Goal: Task Accomplishment & Management: Manage account settings

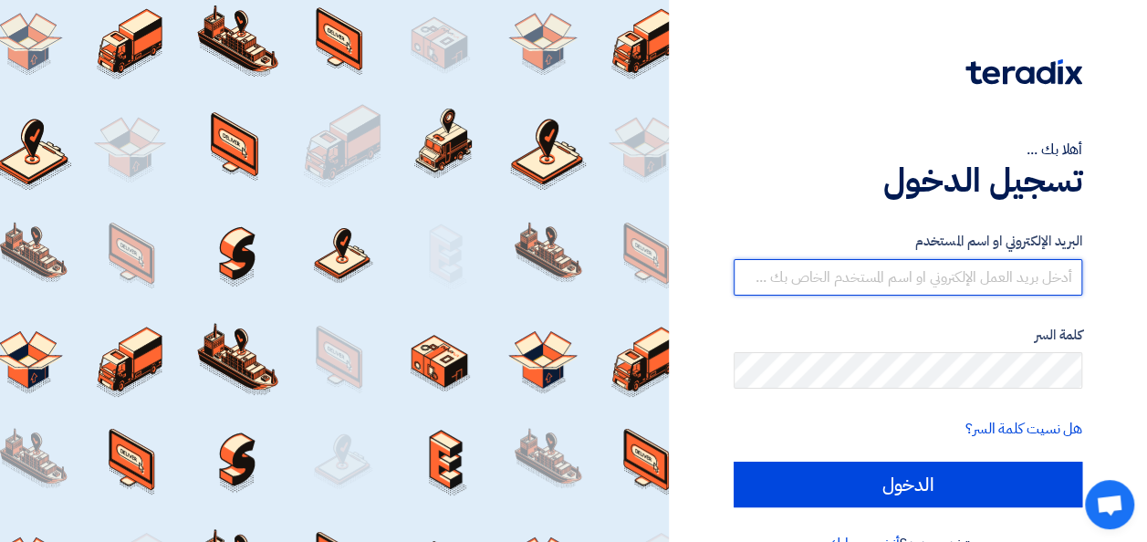
type input "[EMAIL_ADDRESS][DOMAIN_NAME]"
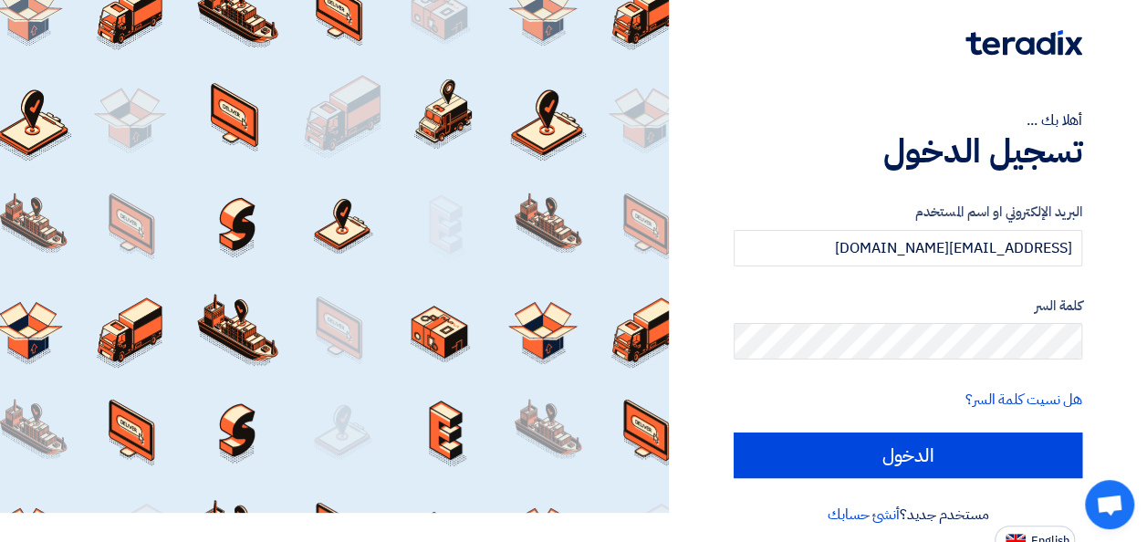
scroll to position [42, 0]
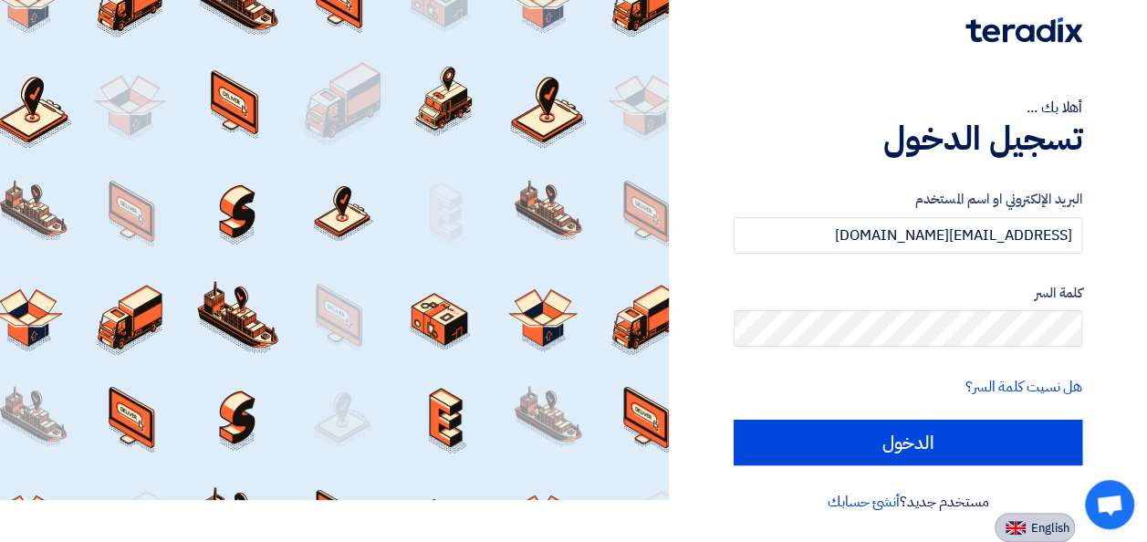
click at [1044, 528] on span "English" at bounding box center [1050, 528] width 38 height 13
type input "Sign in"
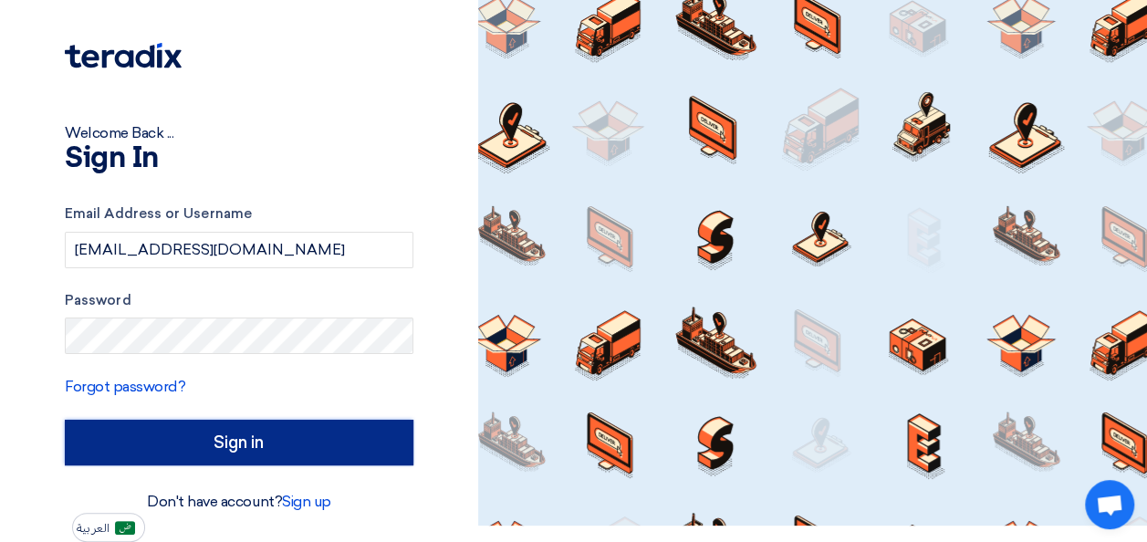
click at [307, 450] on input "Sign in" at bounding box center [239, 443] width 348 height 46
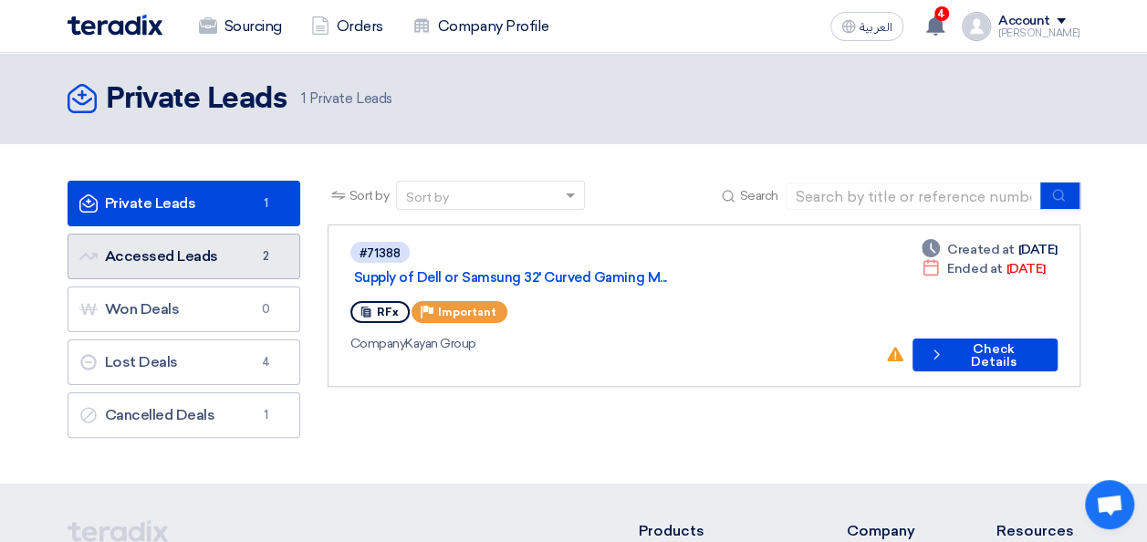
click at [214, 257] on link "Accessed Leads Accessed Leads 2" at bounding box center [184, 257] width 233 height 46
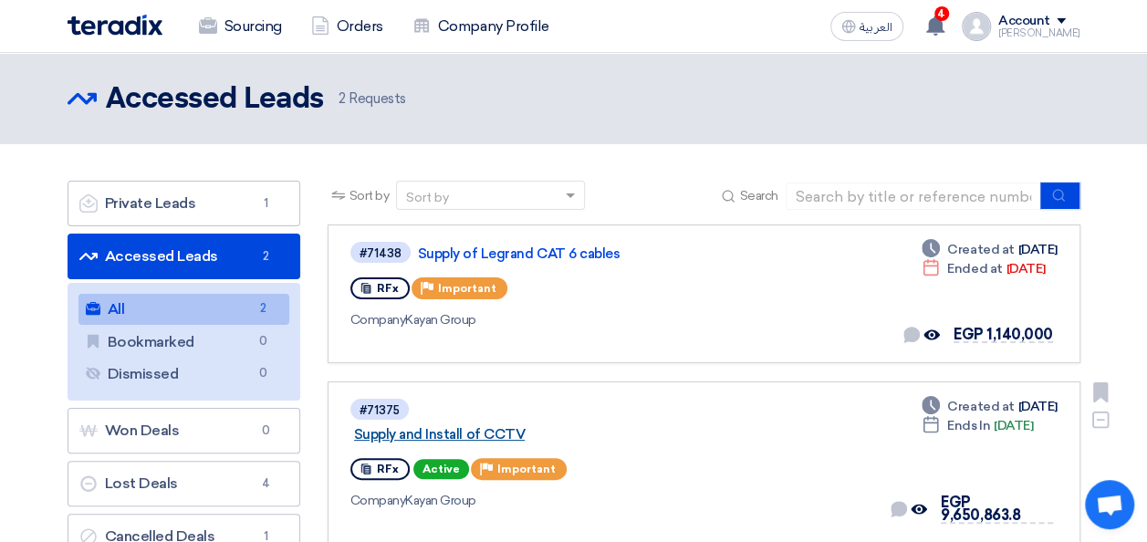
click at [516, 426] on link "Supply and Install of CCTV" at bounding box center [582, 434] width 456 height 16
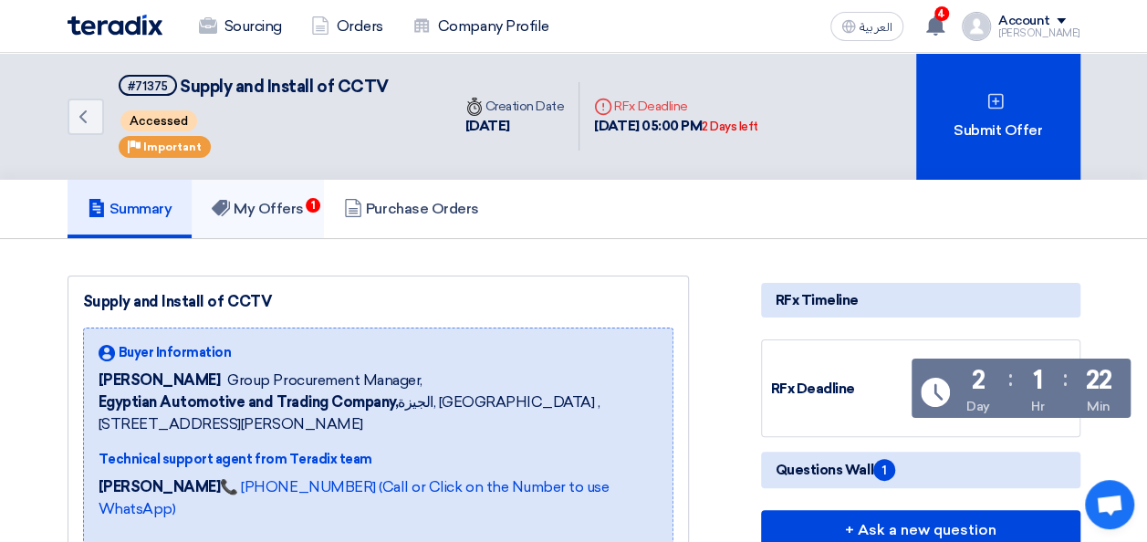
click at [244, 206] on h5 "My Offers 1" at bounding box center [258, 209] width 92 height 18
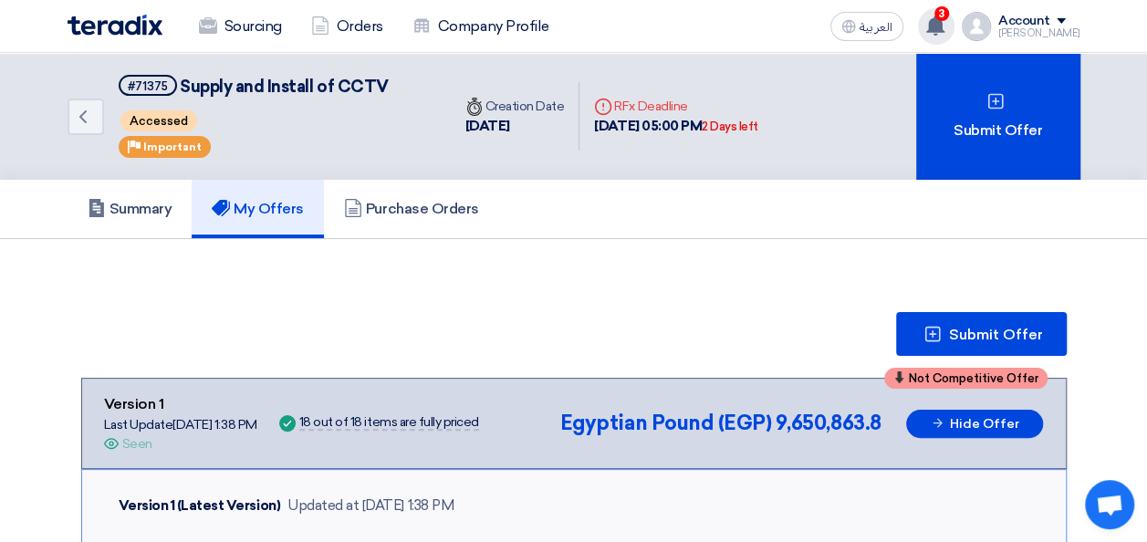
click at [944, 25] on use at bounding box center [935, 26] width 18 height 20
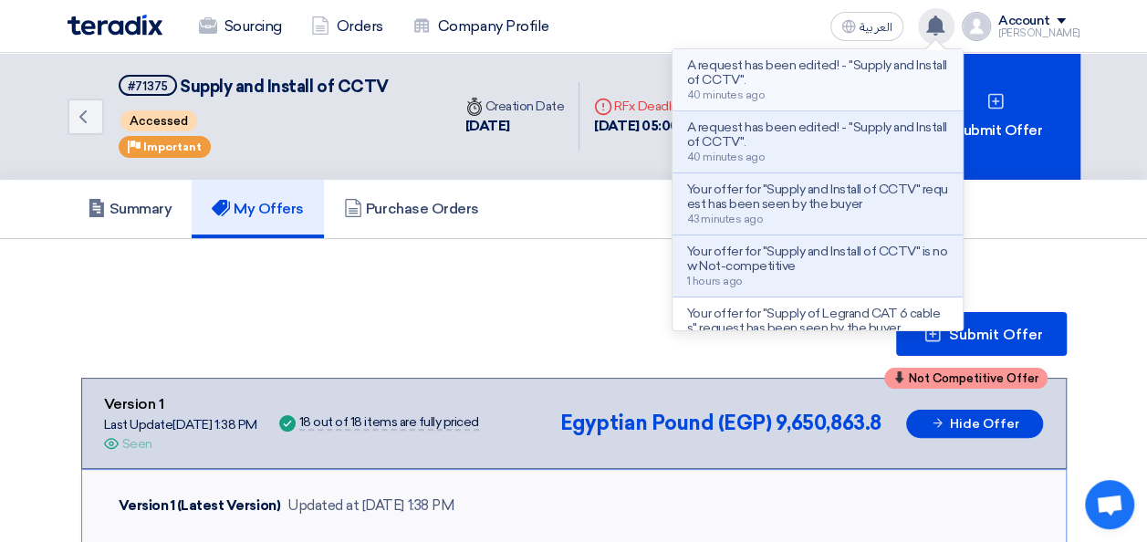
click at [808, 72] on p "A request has been edited! - "Supply and Install of CCTV"." at bounding box center [817, 72] width 261 height 29
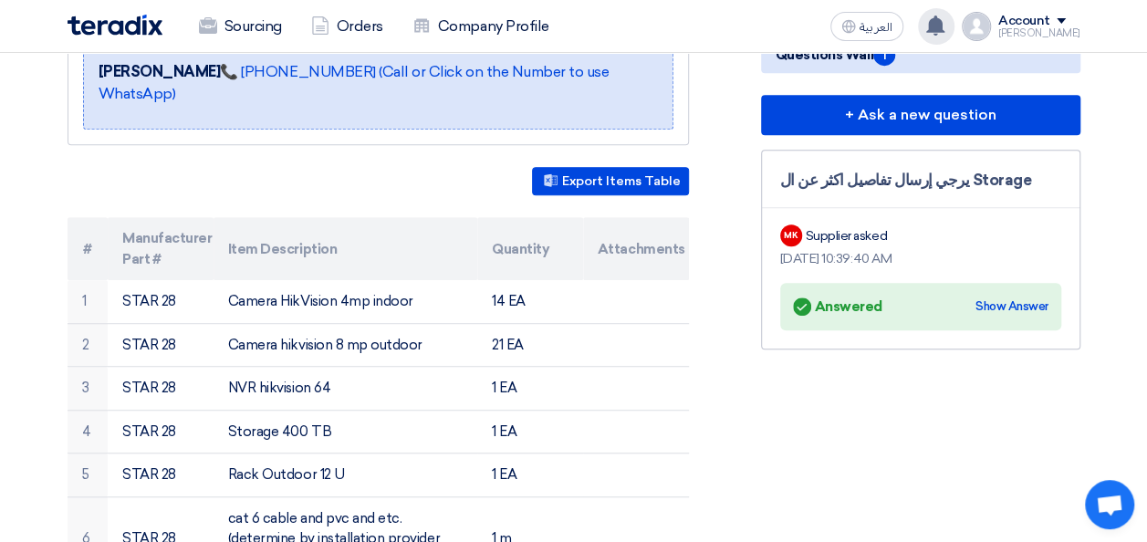
scroll to position [421, 0]
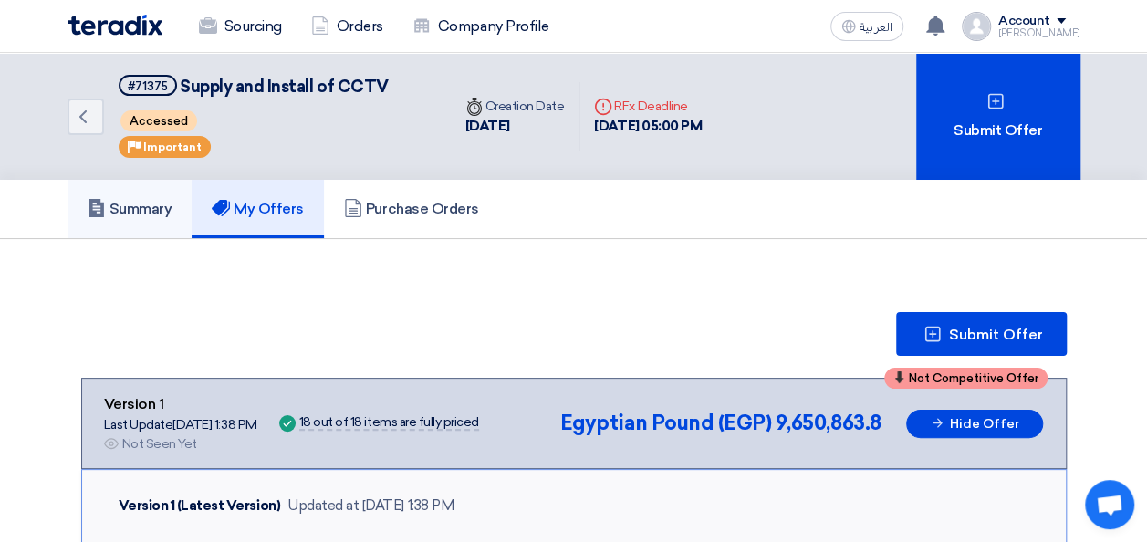
click at [141, 206] on h5 "Summary" at bounding box center [130, 209] width 85 height 18
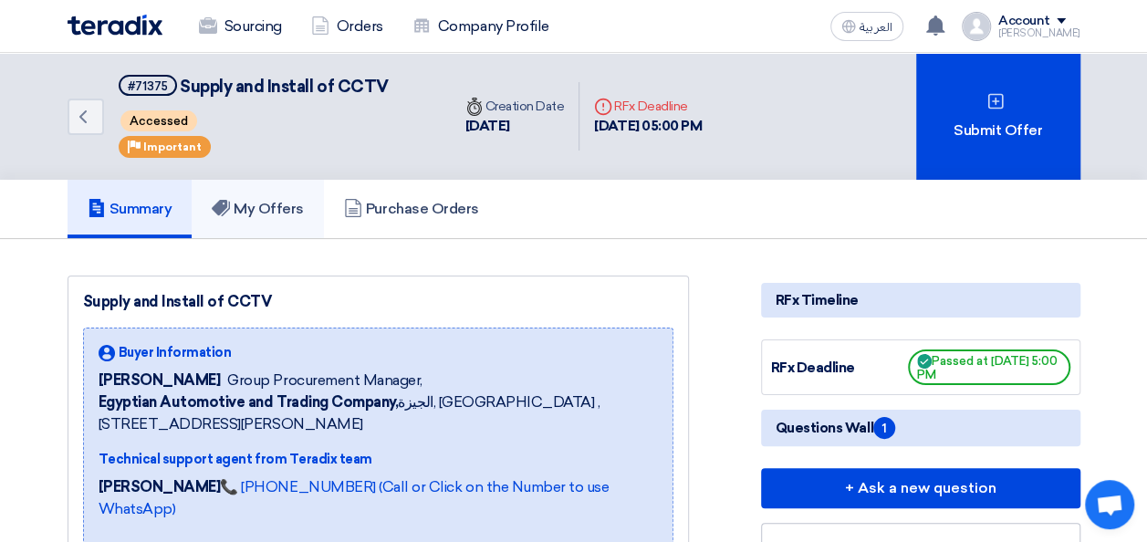
click at [268, 202] on h5 "My Offers" at bounding box center [258, 209] width 92 height 18
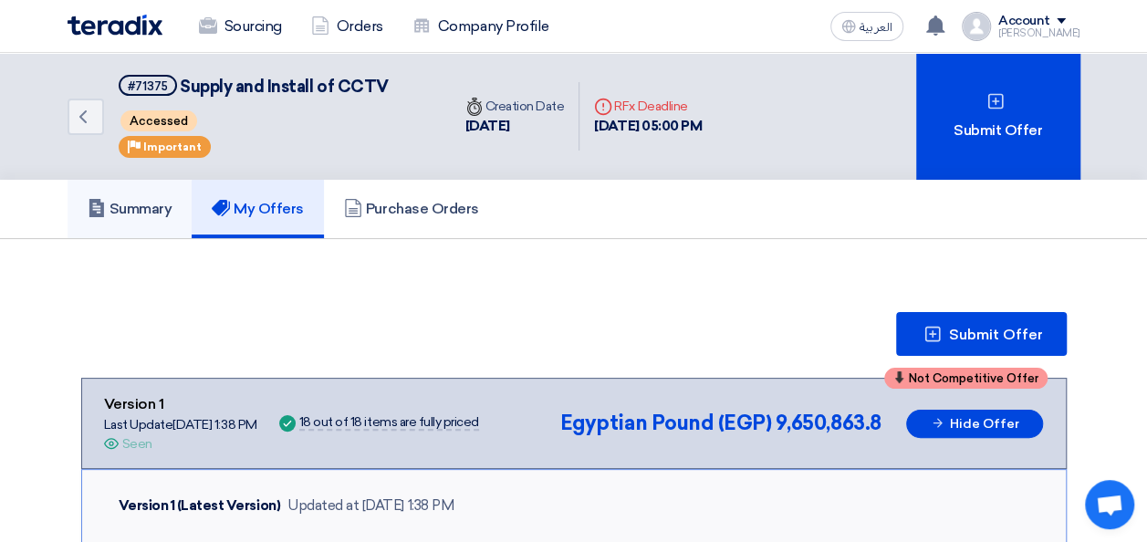
click at [139, 219] on link "Summary" at bounding box center [130, 209] width 125 height 58
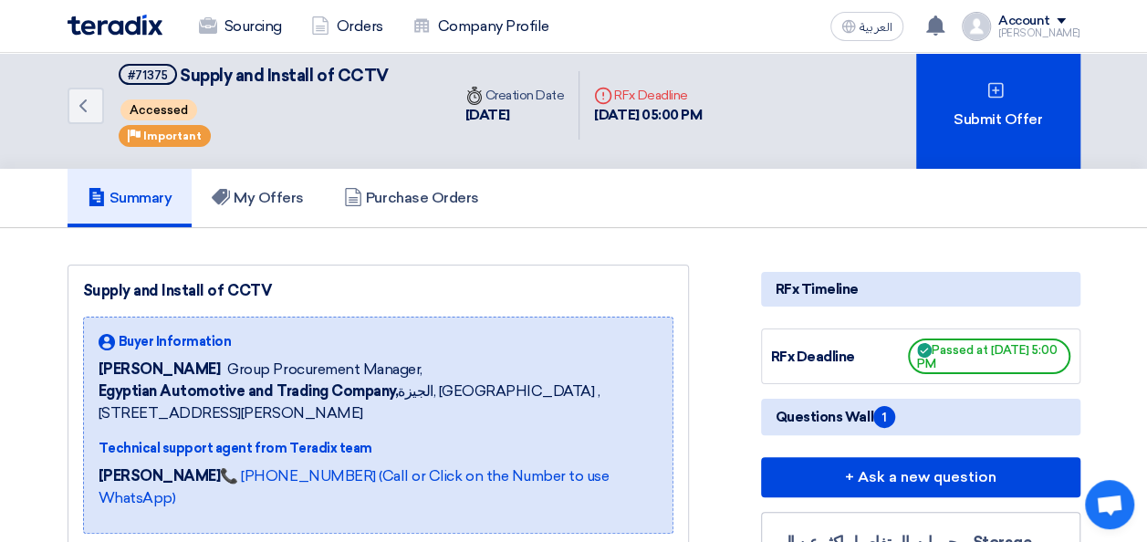
scroll to position [15, 0]
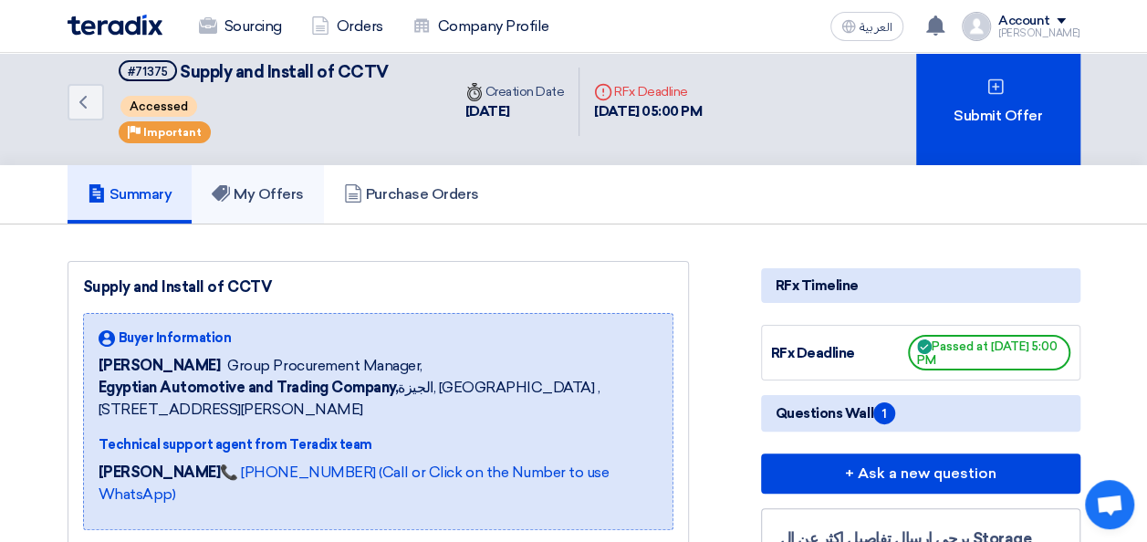
click at [286, 195] on h5 "My Offers" at bounding box center [258, 194] width 92 height 18
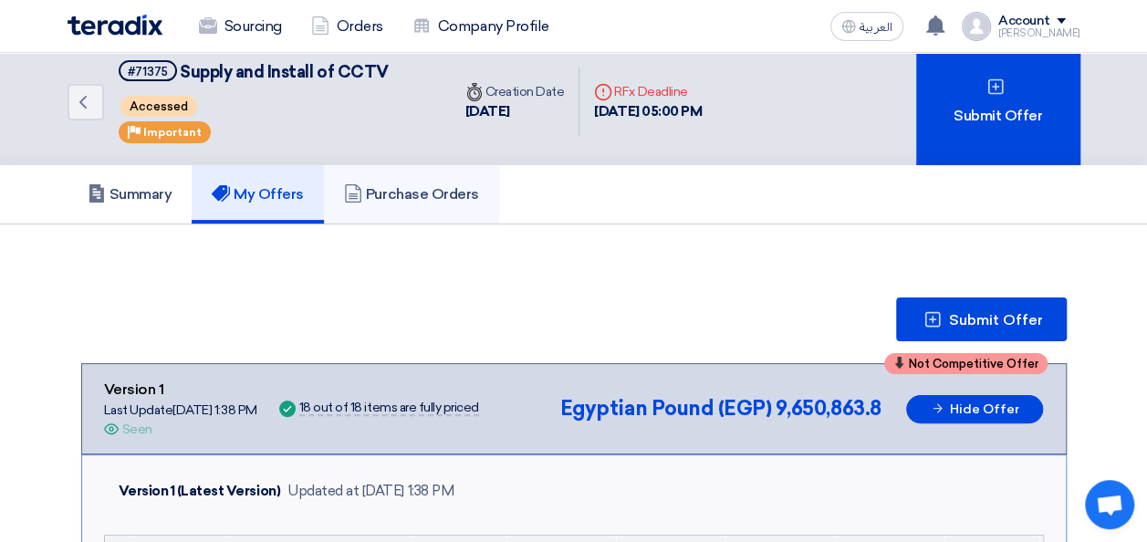
click at [398, 192] on h5 "Purchase Orders" at bounding box center [411, 194] width 135 height 18
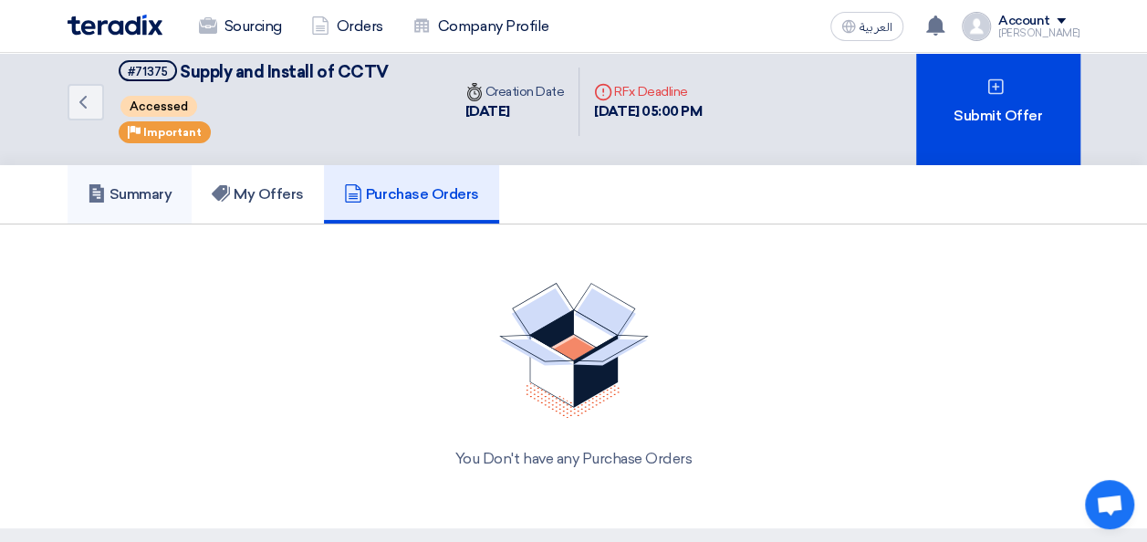
click at [127, 188] on h5 "Summary" at bounding box center [130, 194] width 85 height 18
